Goal: Transaction & Acquisition: Purchase product/service

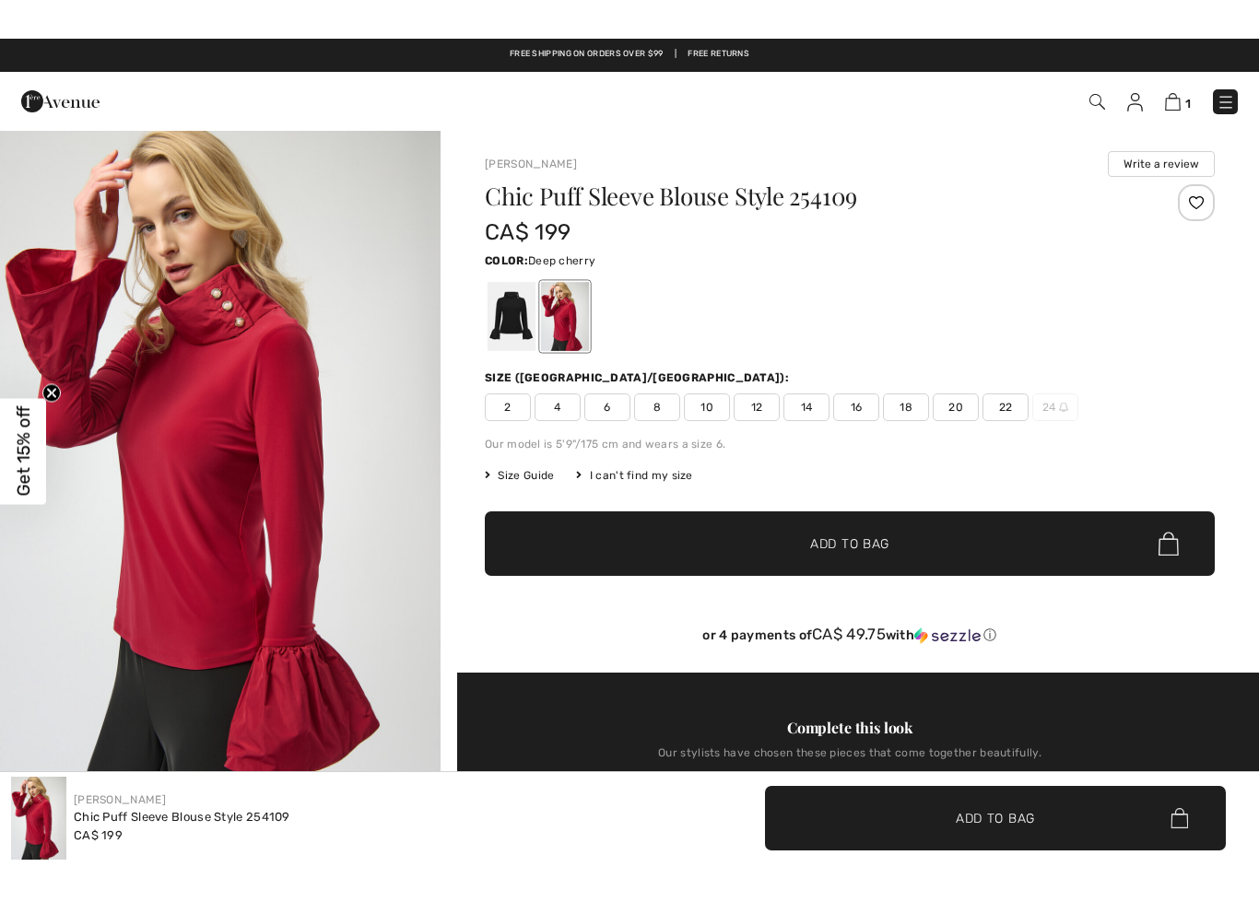
scroll to position [9, 0]
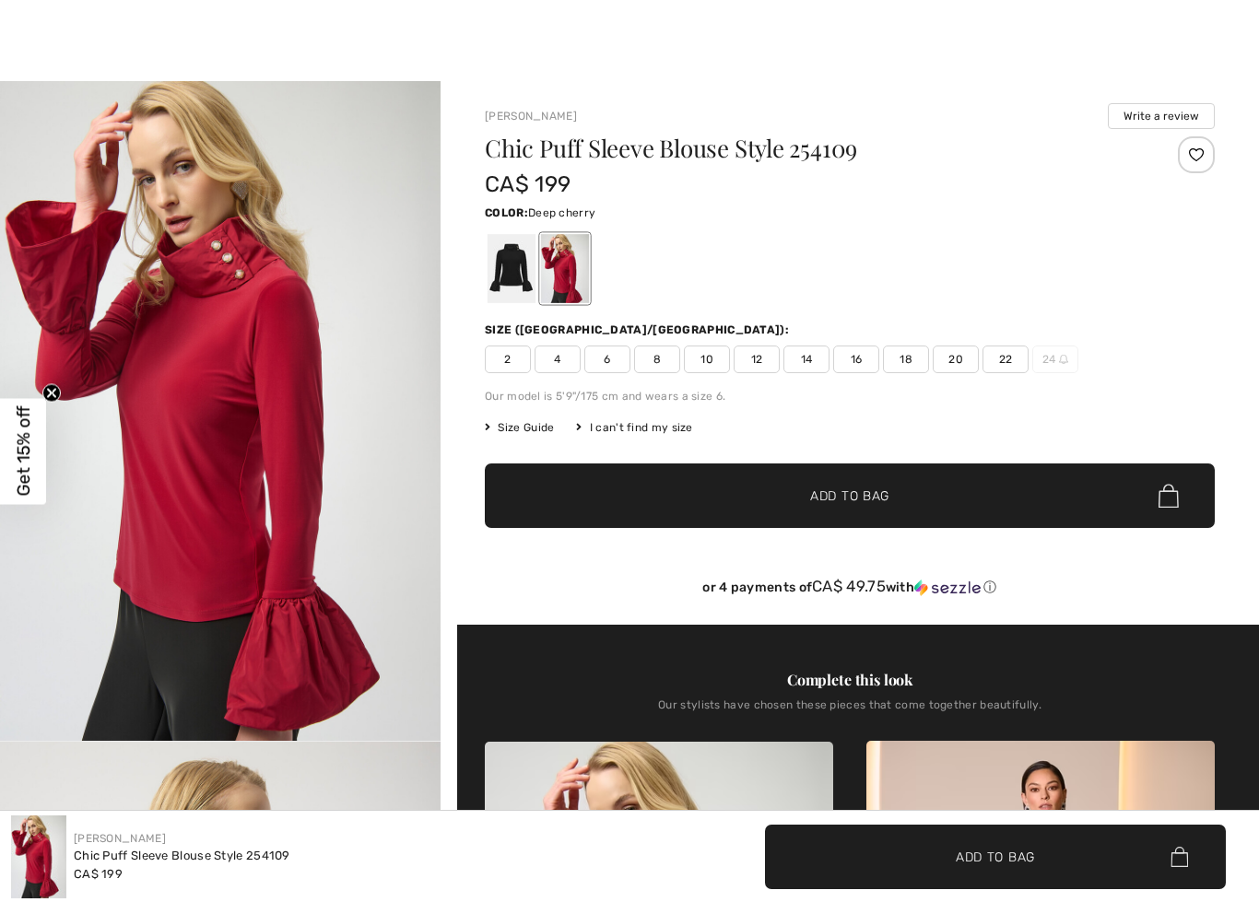
click at [511, 429] on span "Size Guide" at bounding box center [519, 427] width 69 height 17
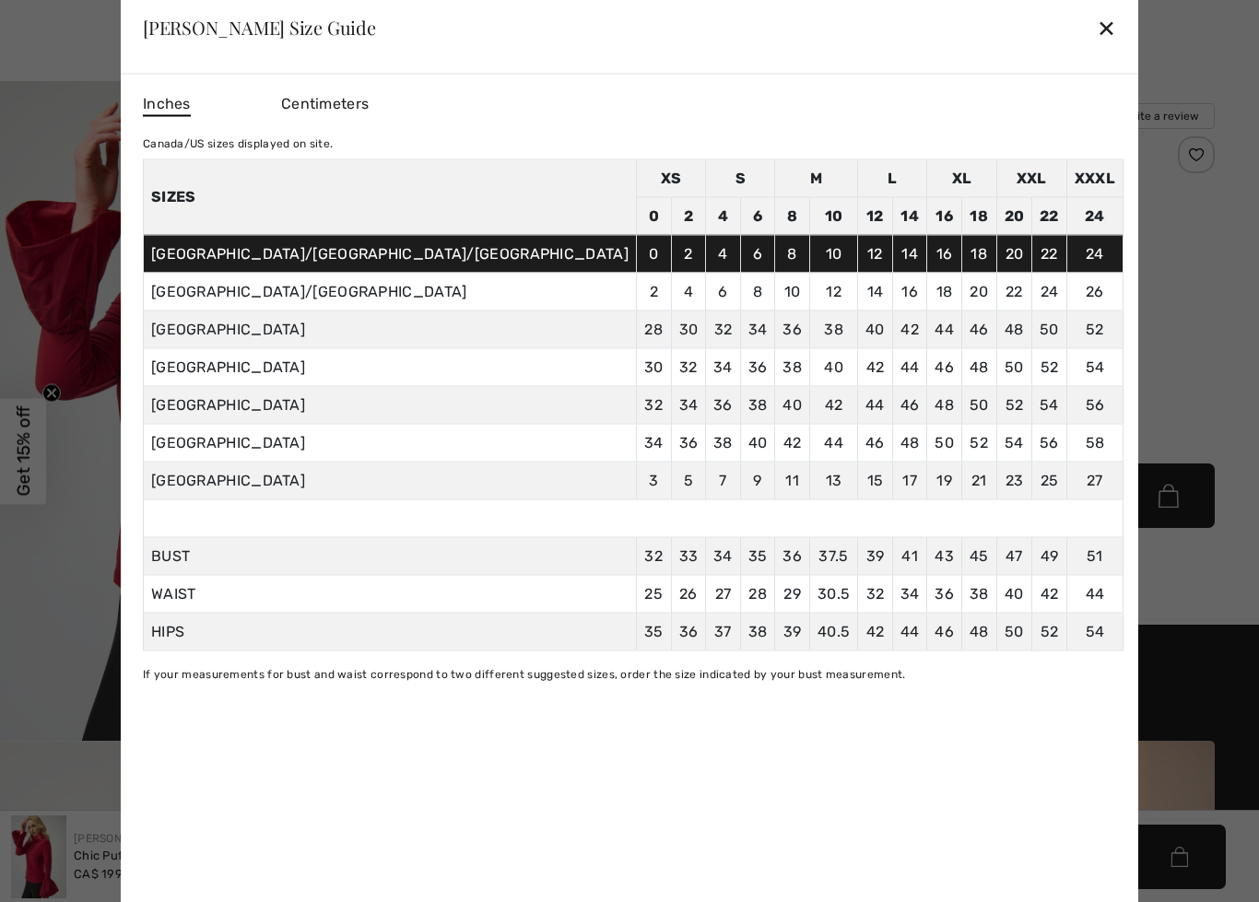
click at [123, 653] on div at bounding box center [629, 451] width 1259 height 902
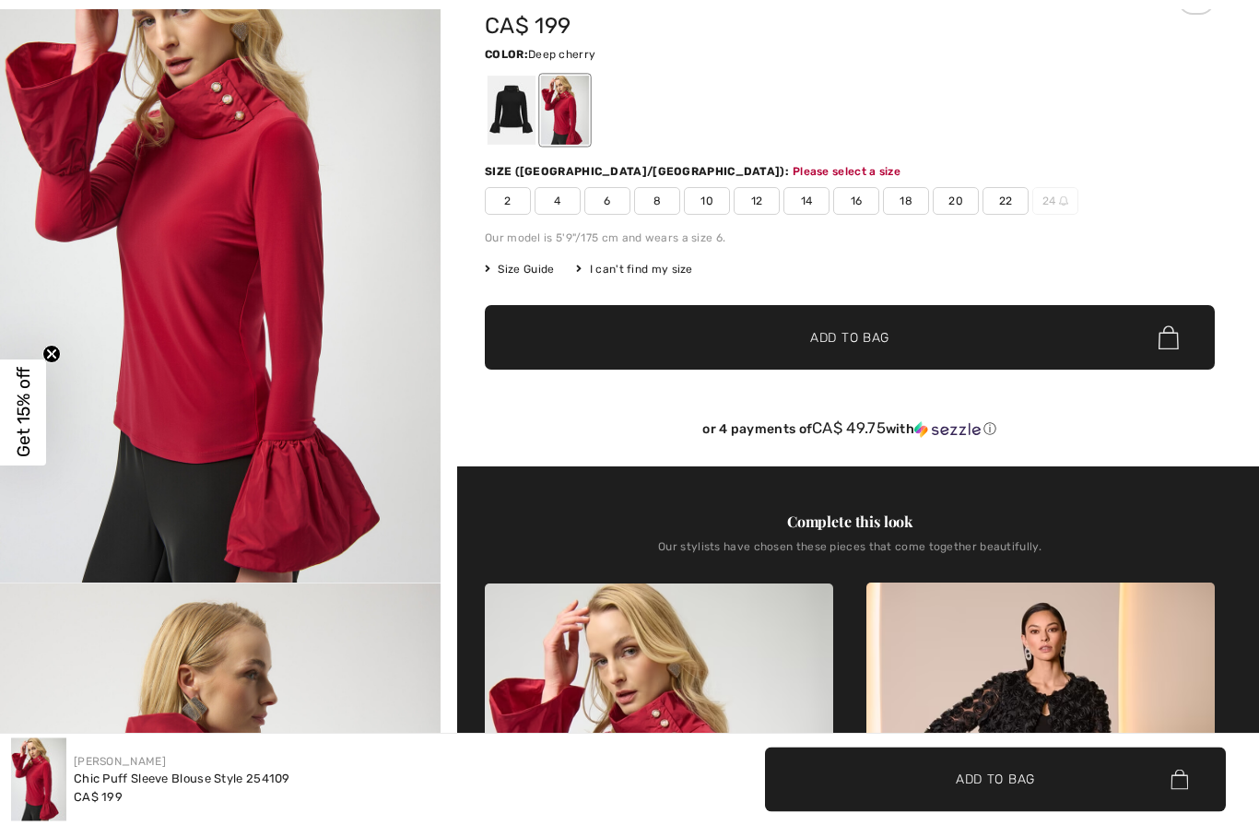
scroll to position [198, 0]
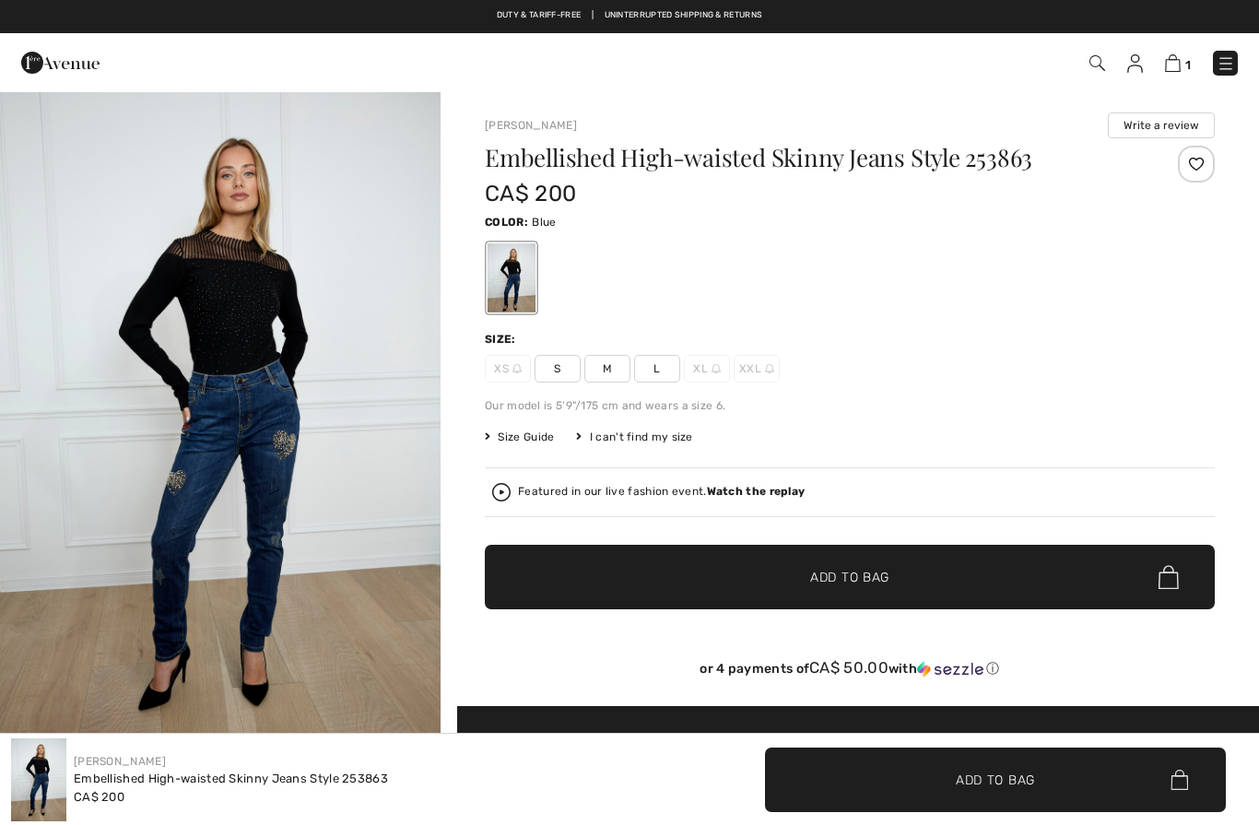
checkbox input "true"
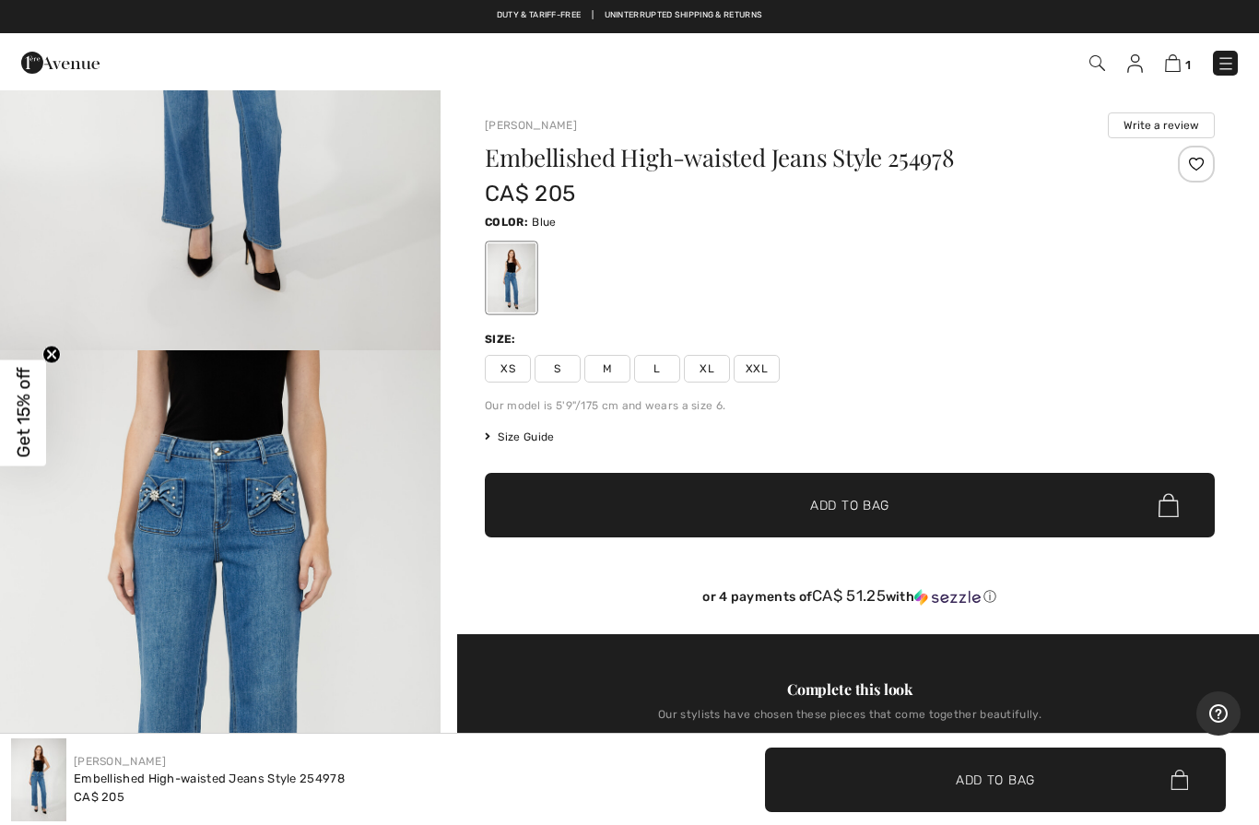
scroll to position [397, 0]
